Goal: Find specific page/section: Find specific page/section

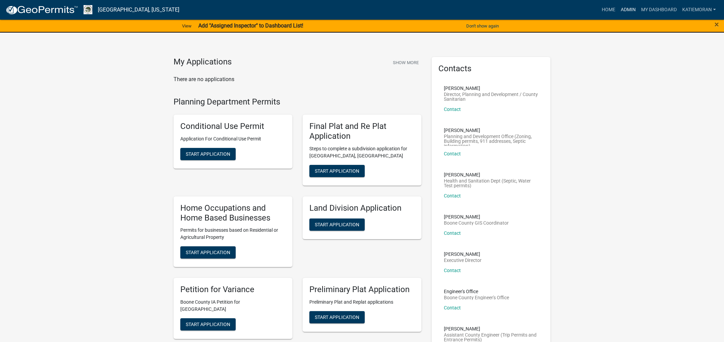
click at [623, 12] on link "Admin" at bounding box center [628, 9] width 20 height 13
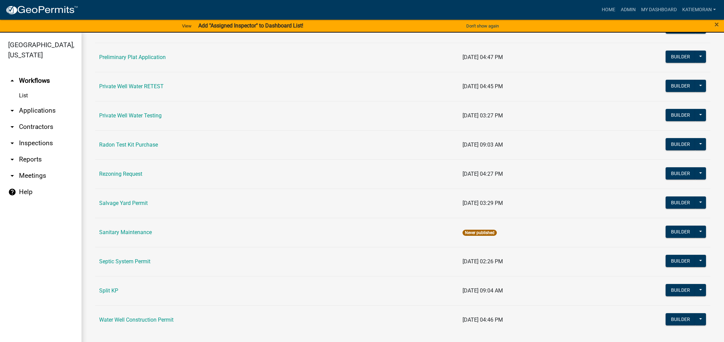
scroll to position [791, 0]
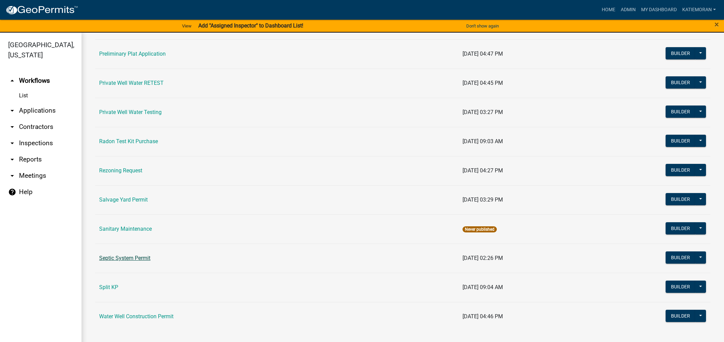
click at [112, 256] on link "Septic System Permit" at bounding box center [124, 258] width 51 height 6
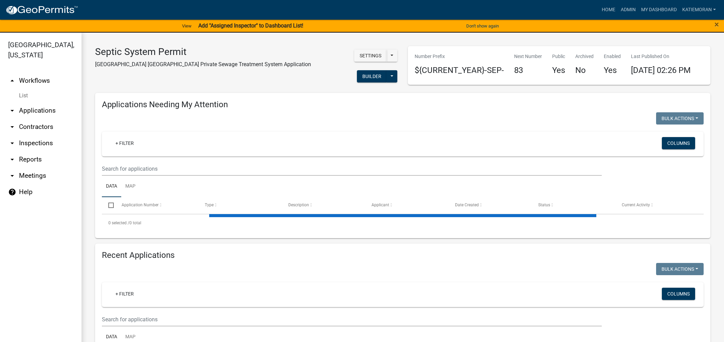
select select "3: 100"
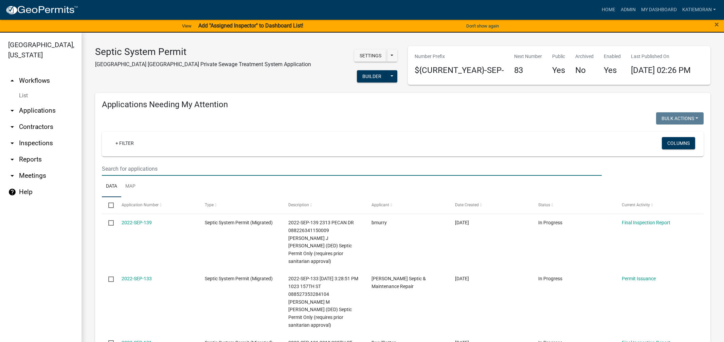
click at [167, 176] on input "text" at bounding box center [352, 169] width 500 height 14
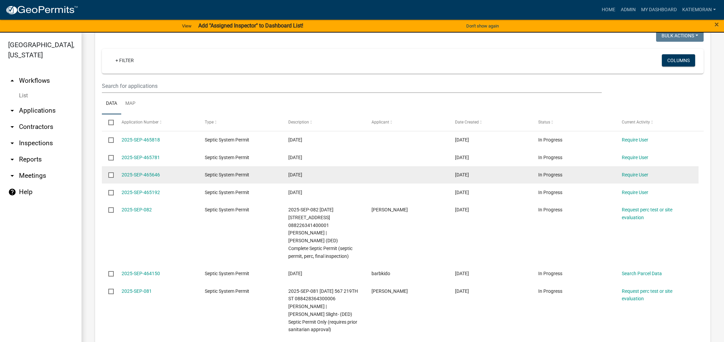
scroll to position [272, 0]
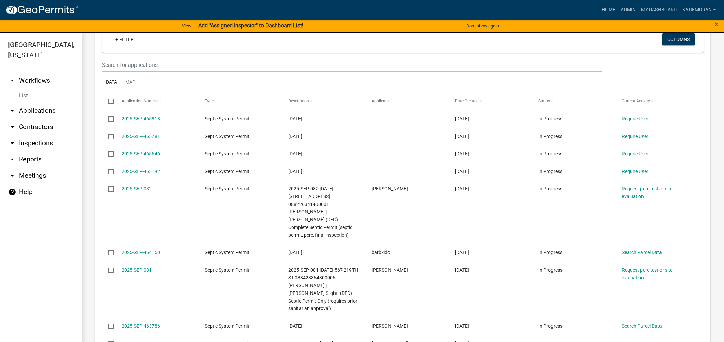
type input "ati inv"
